Goal: Transaction & Acquisition: Download file/media

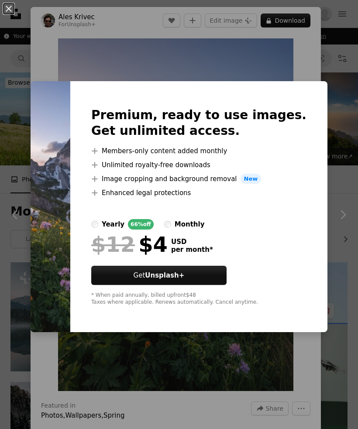
scroll to position [1654, 0]
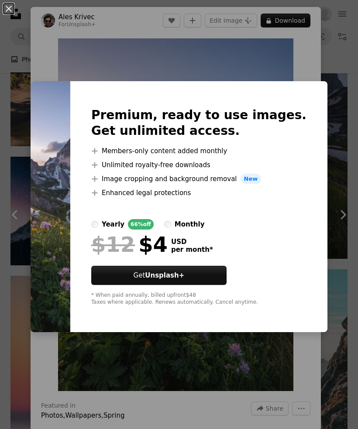
click at [308, 47] on div "An X shape Premium, ready to use images. Get unlimited access. A plus sign Memb…" at bounding box center [179, 214] width 358 height 429
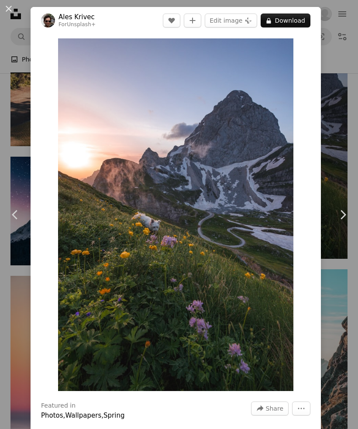
click at [341, 190] on div "An X shape Chevron left Chevron right Ales Krivec For Unsplash+ A heart A plus …" at bounding box center [179, 214] width 358 height 429
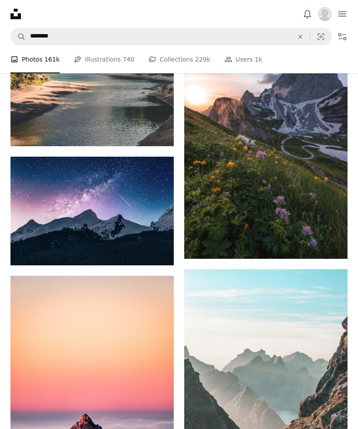
scroll to position [1650, 0]
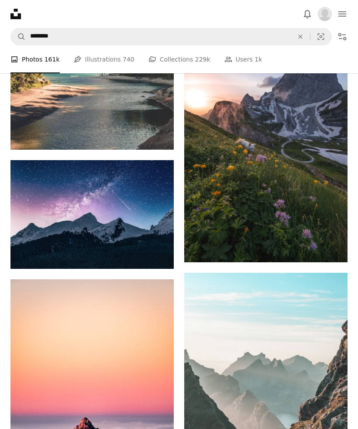
click at [38, 213] on img at bounding box center [91, 214] width 163 height 109
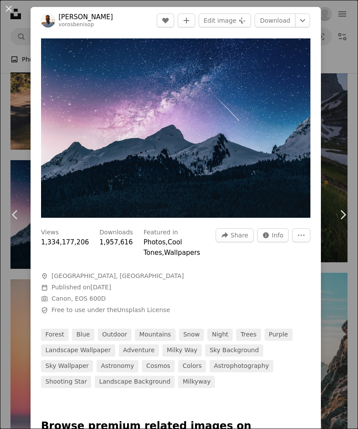
click at [282, 24] on link "Download" at bounding box center [275, 21] width 41 height 14
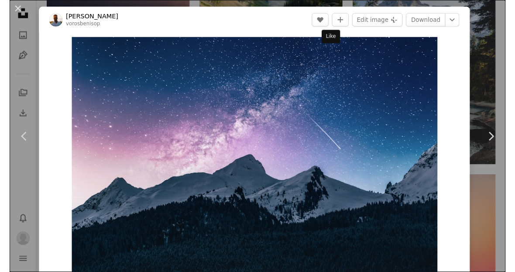
scroll to position [1040, 0]
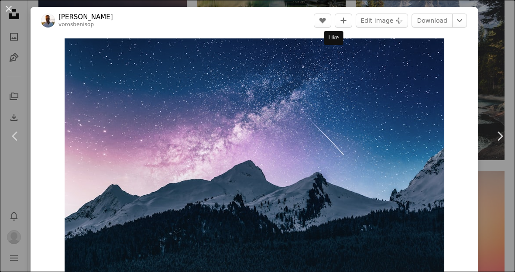
click at [14, 3] on button "An X shape" at bounding box center [8, 8] width 10 height 10
